Goal: Task Accomplishment & Management: Use online tool/utility

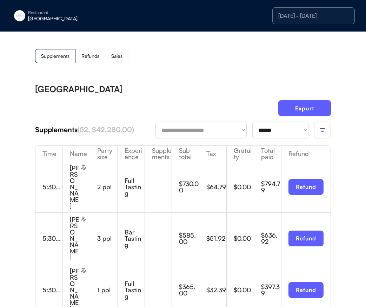
click at [322, 15] on div "[DATE] - [DATE]" at bounding box center [313, 16] width 71 height 6
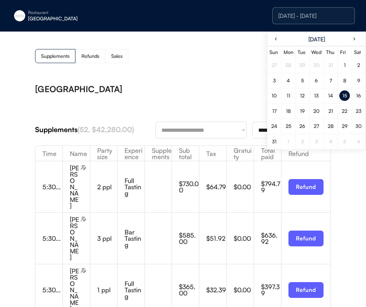
click at [343, 95] on div "15" at bounding box center [344, 95] width 5 height 5
drag, startPoint x: 165, startPoint y: 77, endPoint x: 273, endPoint y: 133, distance: 121.9
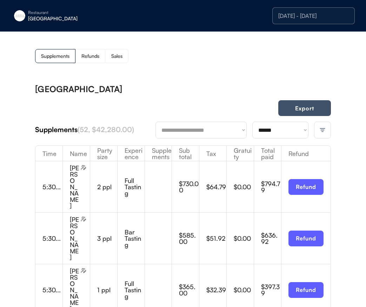
click at [309, 106] on button "Export" at bounding box center [304, 108] width 53 height 16
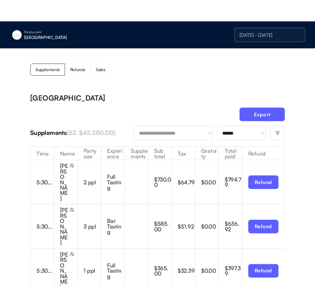
scroll to position [3, 0]
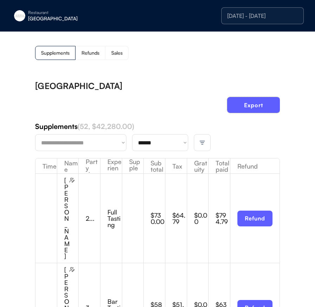
click at [268, 9] on div "[DATE] - [DATE]" at bounding box center [262, 15] width 82 height 17
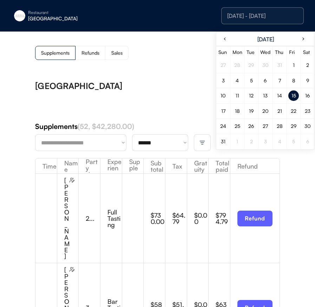
click at [310, 95] on div "16" at bounding box center [307, 96] width 11 height 11
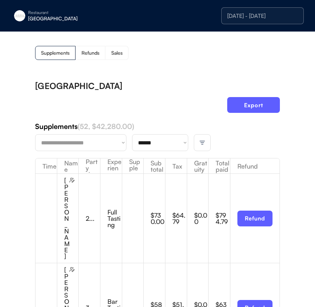
click at [155, 144] on select "**********" at bounding box center [160, 142] width 56 height 17
drag, startPoint x: 131, startPoint y: 90, endPoint x: 169, endPoint y: 90, distance: 37.5
click at [131, 90] on div "[GEOGRAPHIC_DATA]" at bounding box center [157, 86] width 245 height 8
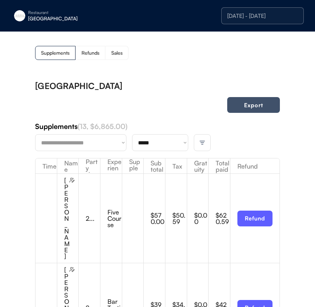
click at [242, 104] on button "Export" at bounding box center [253, 105] width 53 height 16
click at [169, 145] on select "**********" at bounding box center [160, 142] width 56 height 17
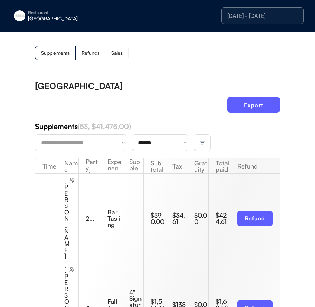
drag, startPoint x: 174, startPoint y: 111, endPoint x: 231, endPoint y: 111, distance: 57.5
click at [174, 111] on div "Export" at bounding box center [157, 107] width 245 height 21
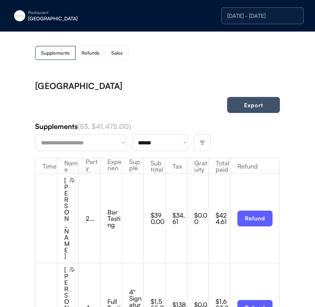
click at [265, 107] on button "Export" at bounding box center [253, 105] width 53 height 16
click at [272, 9] on div "[DATE] - [DATE]" at bounding box center [262, 15] width 82 height 17
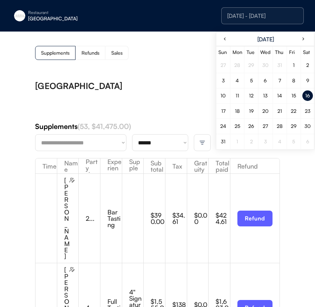
click at [226, 111] on div "17" at bounding box center [223, 111] width 11 height 11
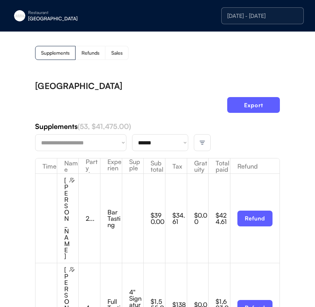
click at [166, 139] on select "**********" at bounding box center [160, 142] width 56 height 17
click at [168, 85] on div "[GEOGRAPHIC_DATA]" at bounding box center [157, 86] width 245 height 8
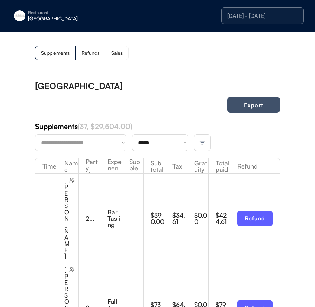
click at [258, 105] on button "Export" at bounding box center [253, 105] width 53 height 16
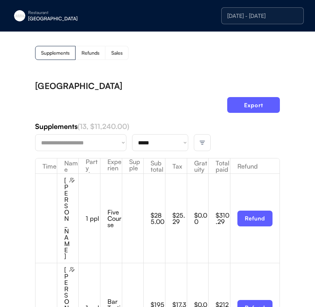
scroll to position [0, 0]
click at [157, 146] on select "**********" at bounding box center [160, 142] width 56 height 17
select select "********"
click at [131, 99] on div "Export" at bounding box center [157, 107] width 245 height 21
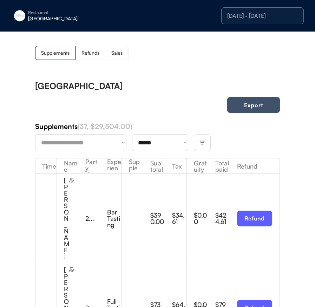
click at [261, 102] on button "Export" at bounding box center [253, 105] width 53 height 16
click at [249, 18] on div "[DATE] - [DATE]" at bounding box center [262, 16] width 71 height 6
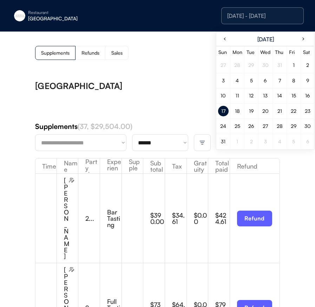
click at [289, 94] on div "15" at bounding box center [293, 96] width 11 height 11
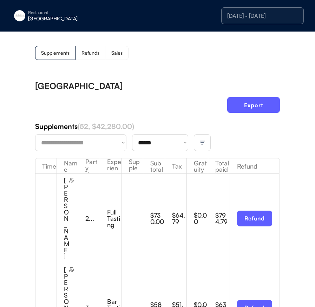
click at [25, 16] on img at bounding box center [19, 15] width 11 height 11
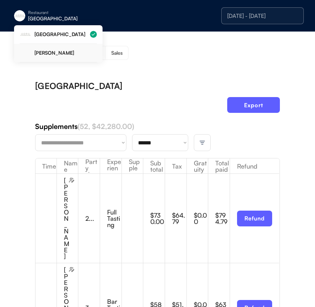
click at [59, 49] on div "[PERSON_NAME]" at bounding box center [58, 53] width 77 height 19
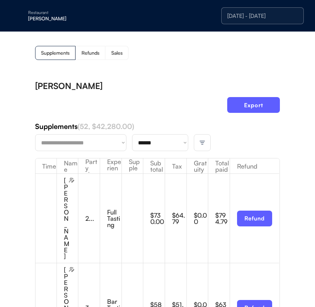
click at [165, 48] on div "Supplements Refunds Sales" at bounding box center [157, 53] width 245 height 14
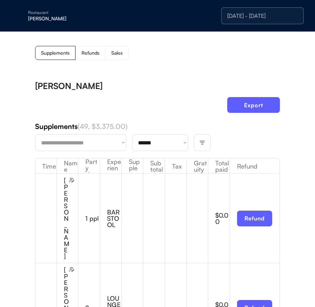
click at [205, 146] on div at bounding box center [202, 142] width 17 height 17
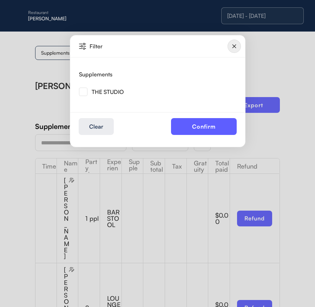
click at [84, 92] on img at bounding box center [83, 92] width 8 height 8
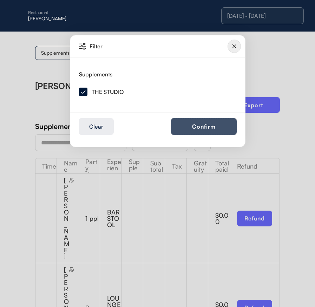
click at [202, 126] on button "Confirm" at bounding box center [204, 126] width 66 height 17
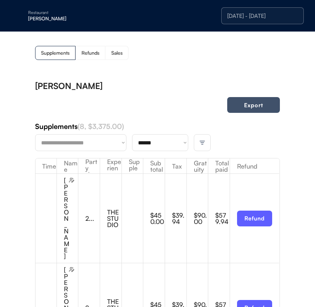
click at [229, 106] on button "Export" at bounding box center [253, 105] width 53 height 16
click at [248, 19] on div "[DATE] - [DATE]" at bounding box center [262, 16] width 71 height 6
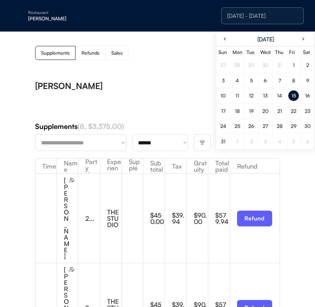
click at [307, 98] on div "16" at bounding box center [307, 95] width 5 height 5
click at [151, 85] on div "[PERSON_NAME]" at bounding box center [157, 86] width 245 height 8
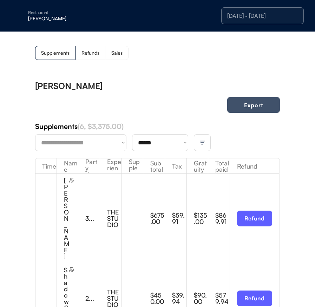
click at [252, 106] on button "Export" at bounding box center [253, 105] width 53 height 16
click at [267, 15] on div "[DATE] - [DATE]" at bounding box center [262, 16] width 71 height 6
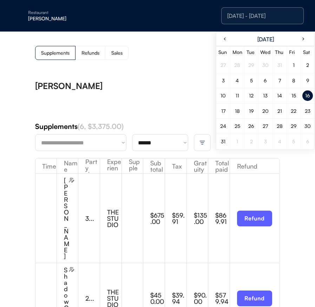
click at [223, 109] on div "17" at bounding box center [223, 111] width 4 height 5
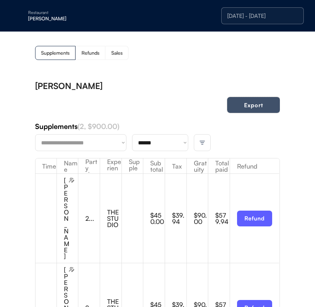
click at [239, 110] on button "Export" at bounding box center [253, 105] width 53 height 16
